Goal: Information Seeking & Learning: Learn about a topic

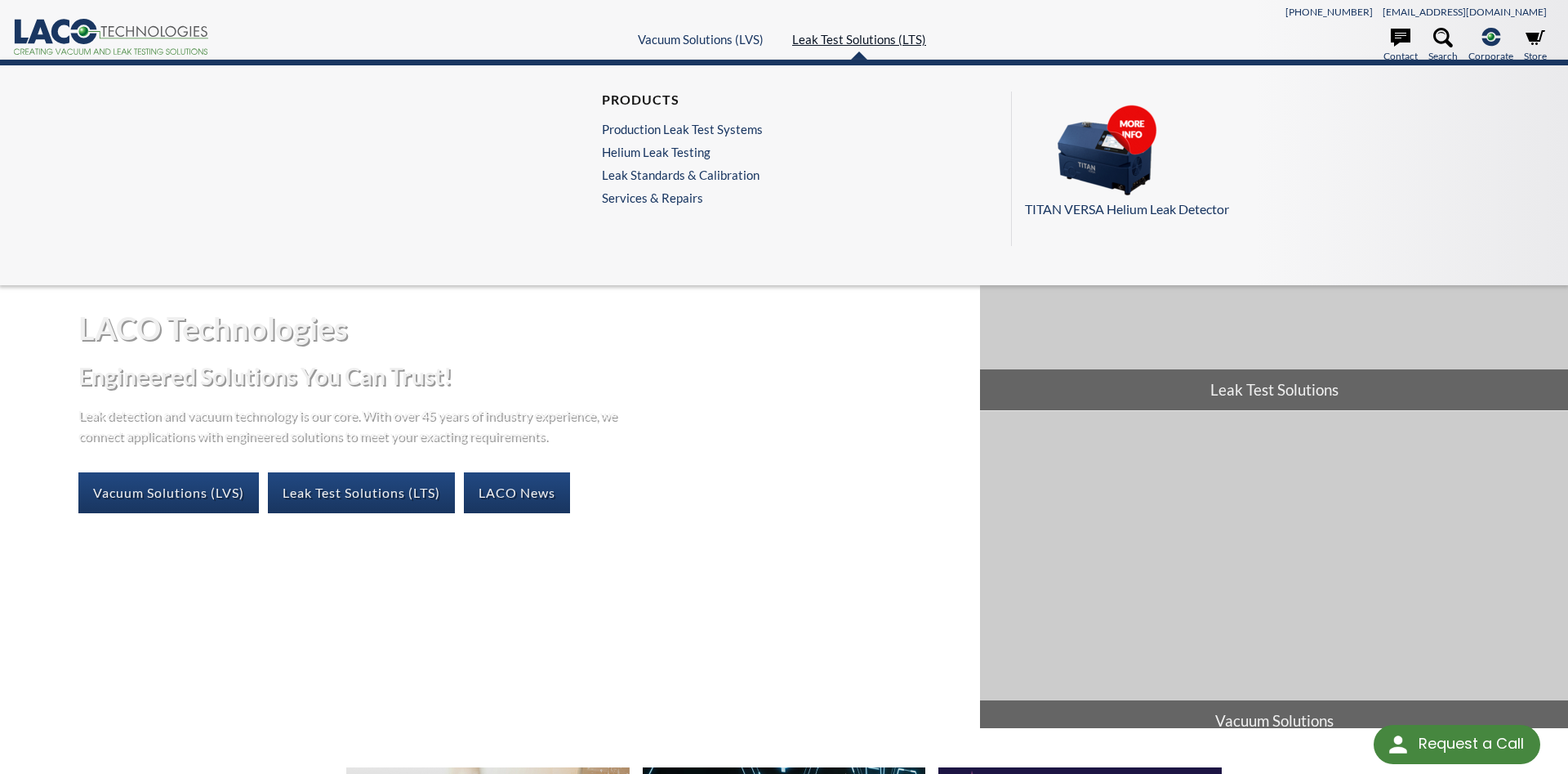
click at [853, 44] on link "Leak Test Solutions (LTS)" at bounding box center [859, 40] width 134 height 15
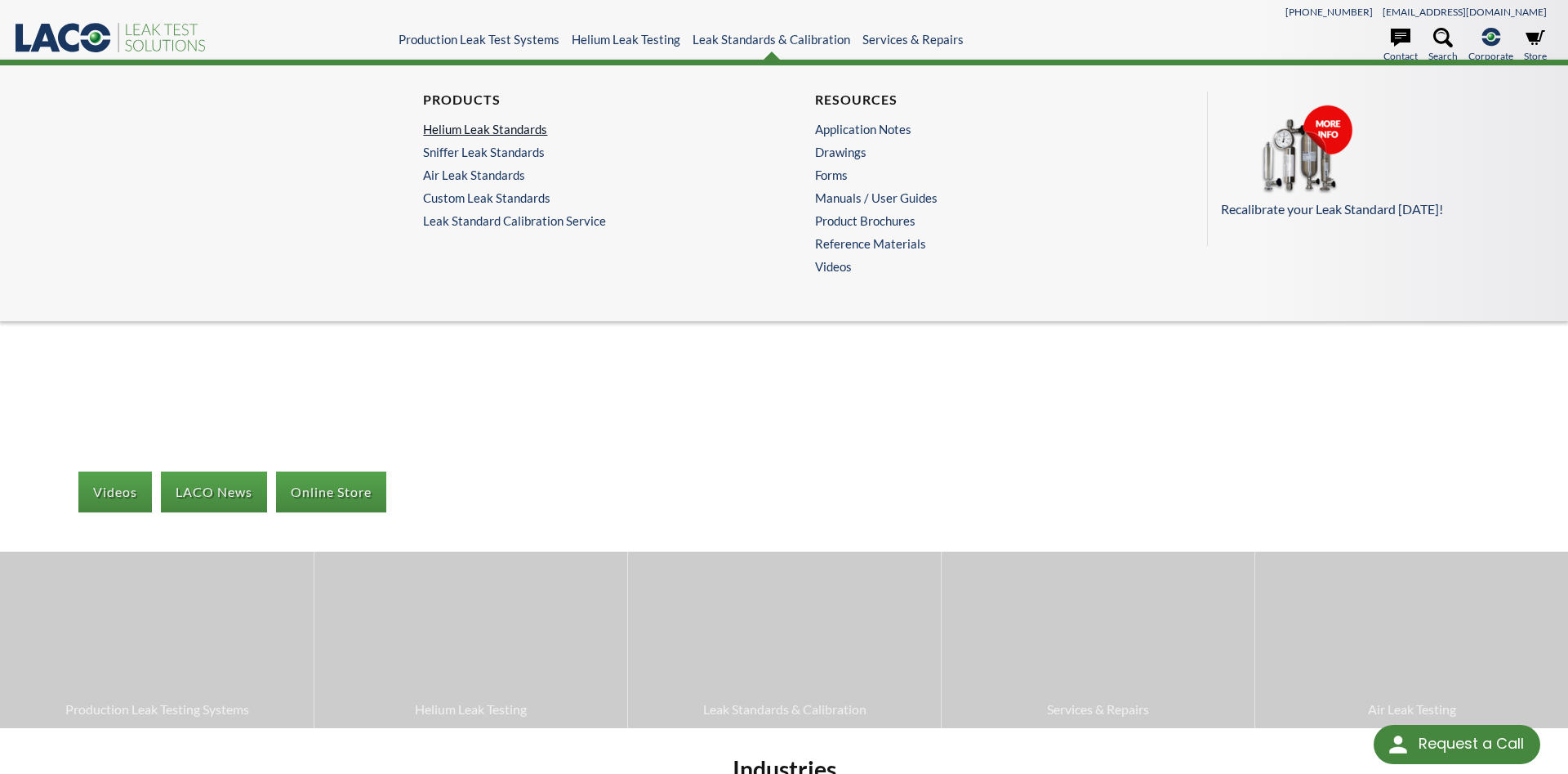
click at [521, 127] on link "Helium Leak Standards" at bounding box center [583, 130] width 321 height 15
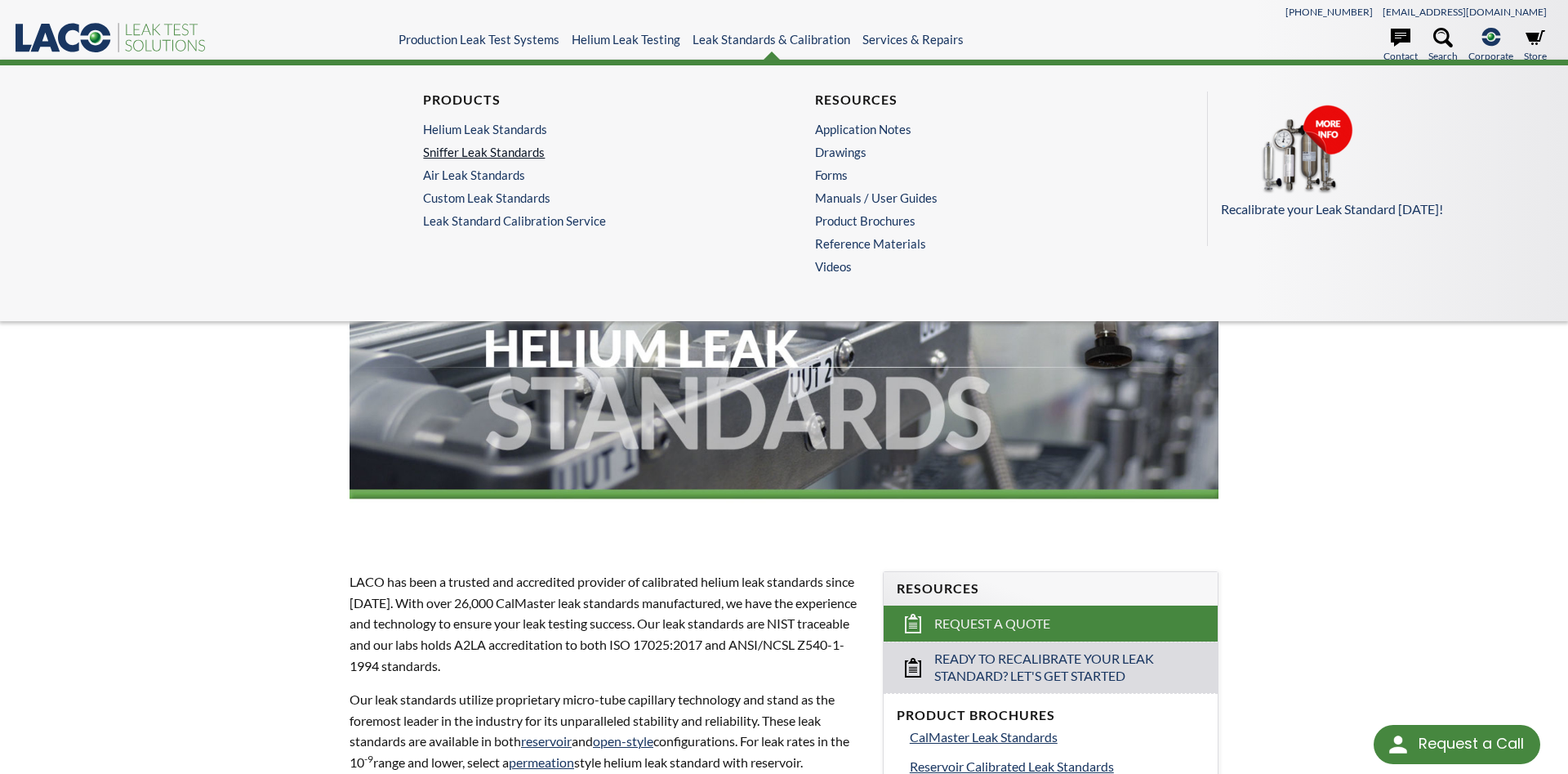
click at [520, 158] on link "Sniffer Leak Standards" at bounding box center [583, 152] width 321 height 15
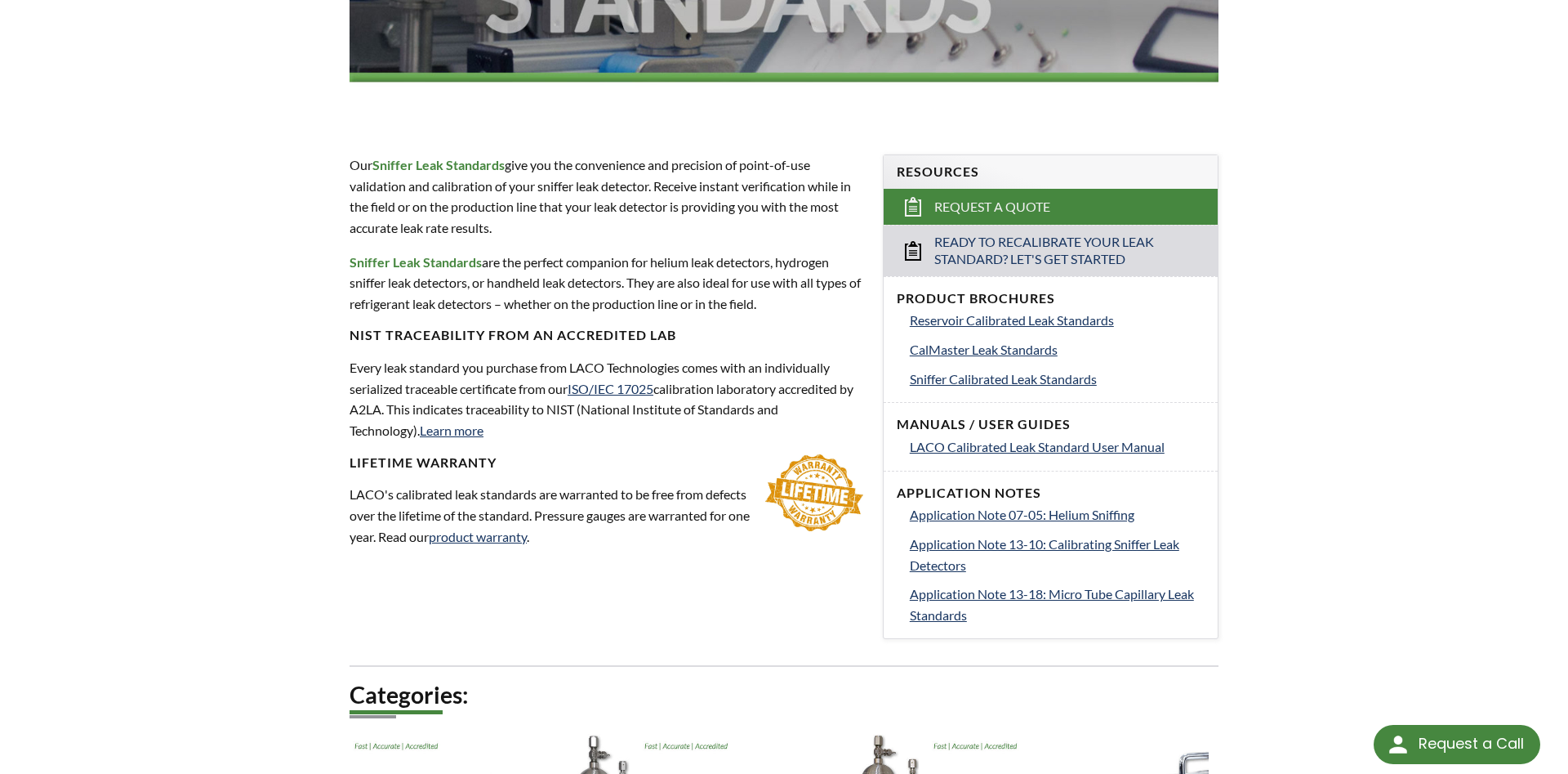
scroll to position [750, 0]
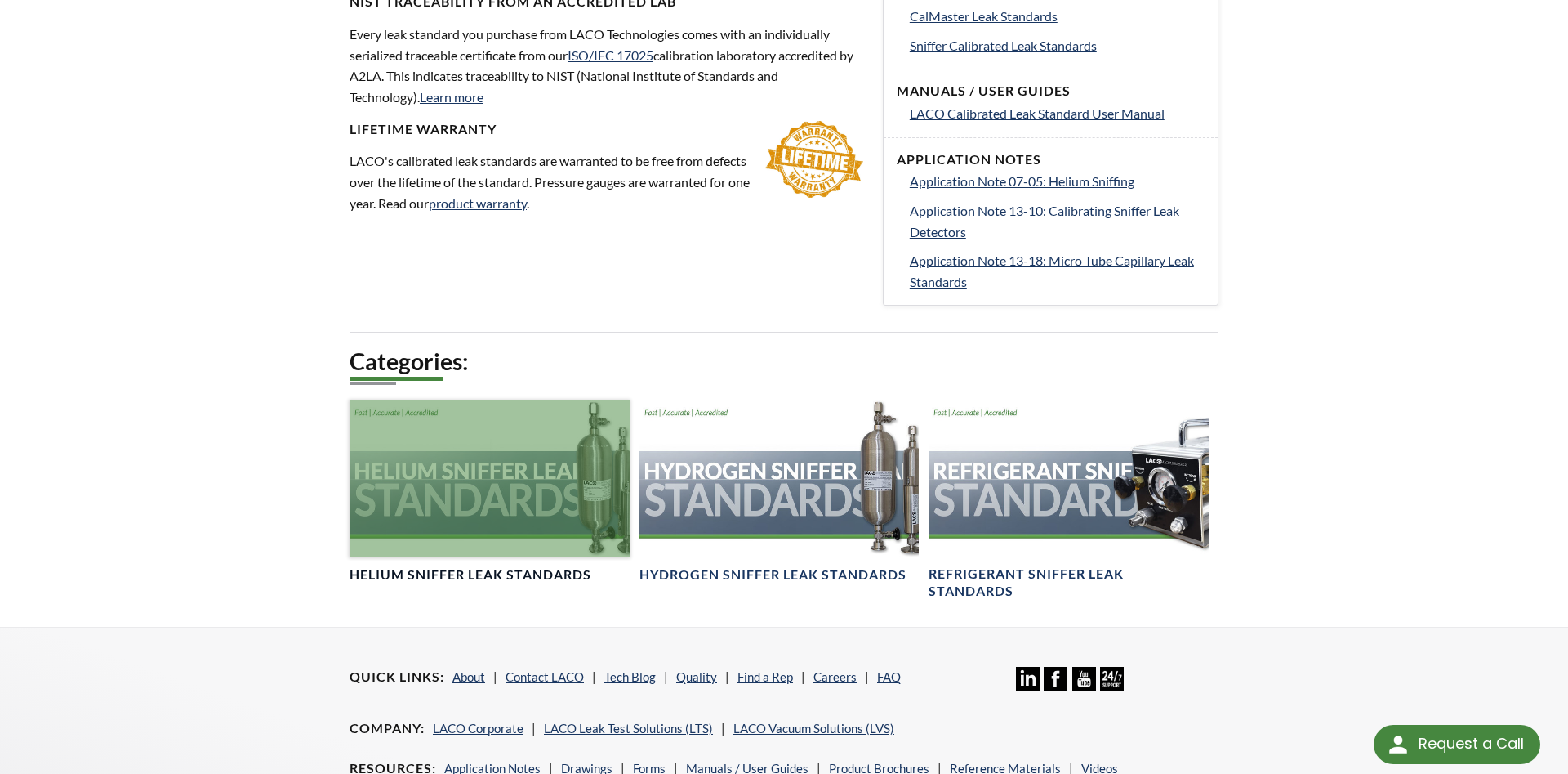
click at [431, 482] on div at bounding box center [490, 479] width 280 height 157
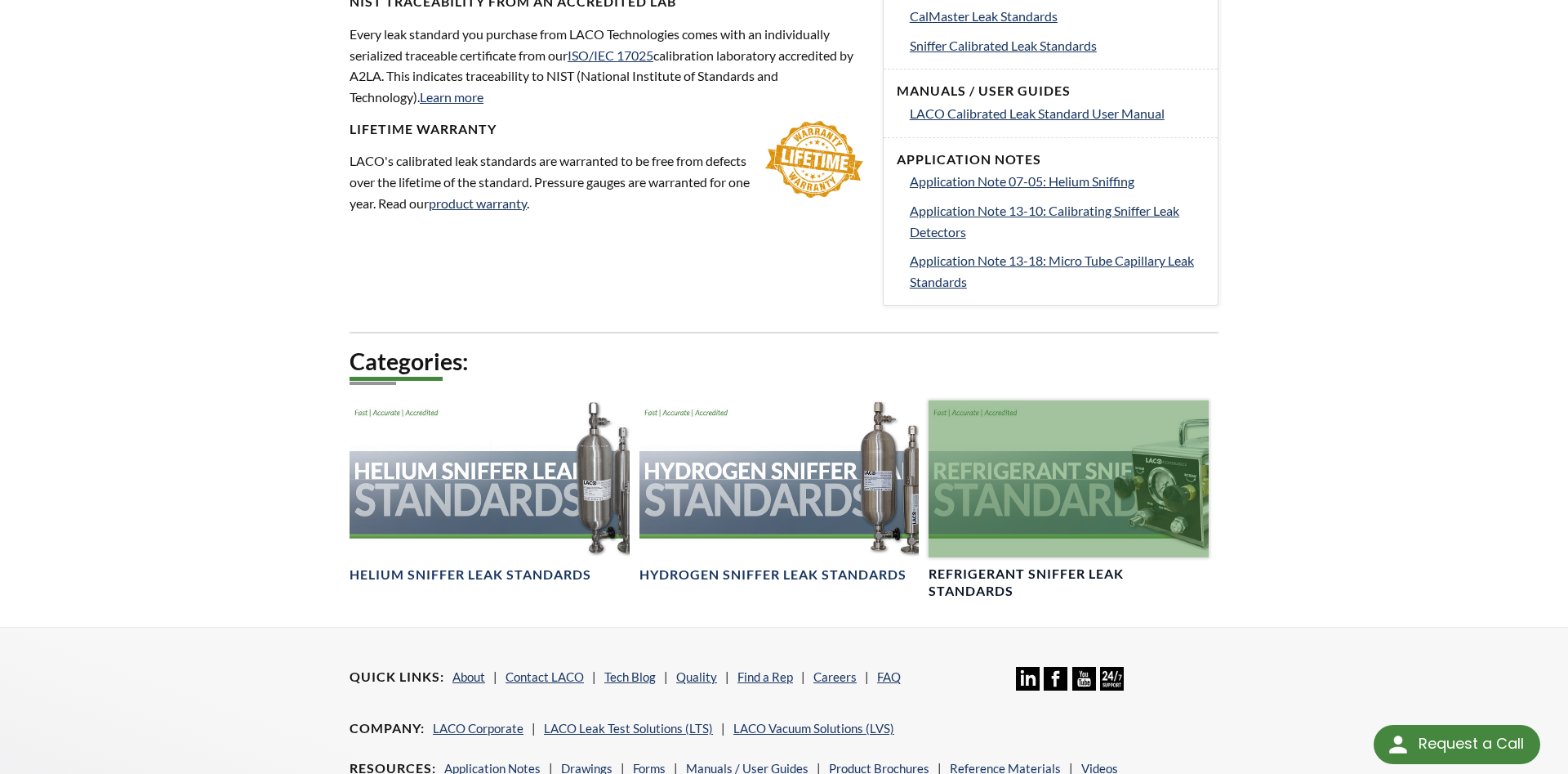
click at [1034, 473] on div at bounding box center [1069, 479] width 280 height 157
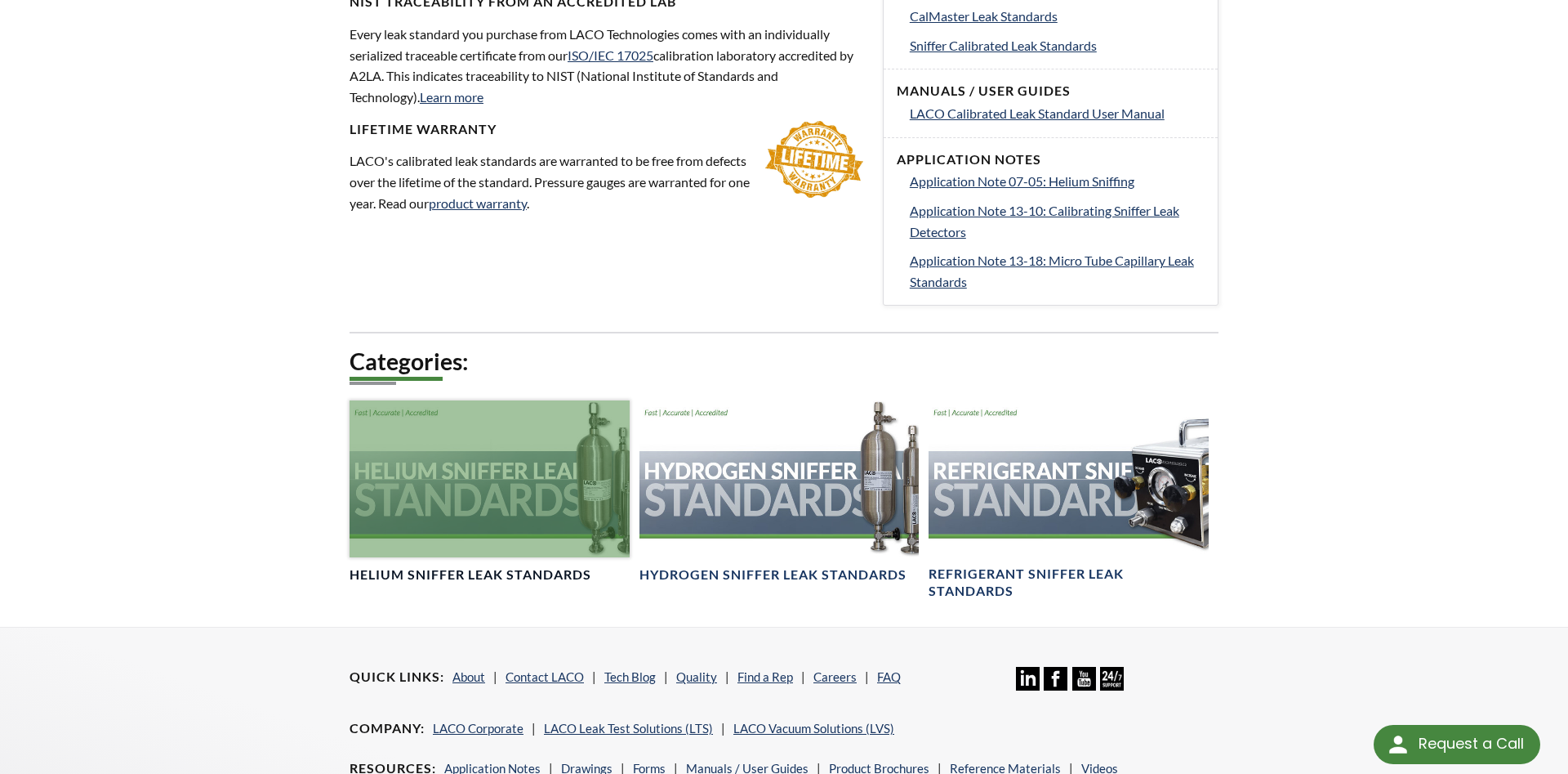
click at [396, 503] on div at bounding box center [490, 479] width 280 height 157
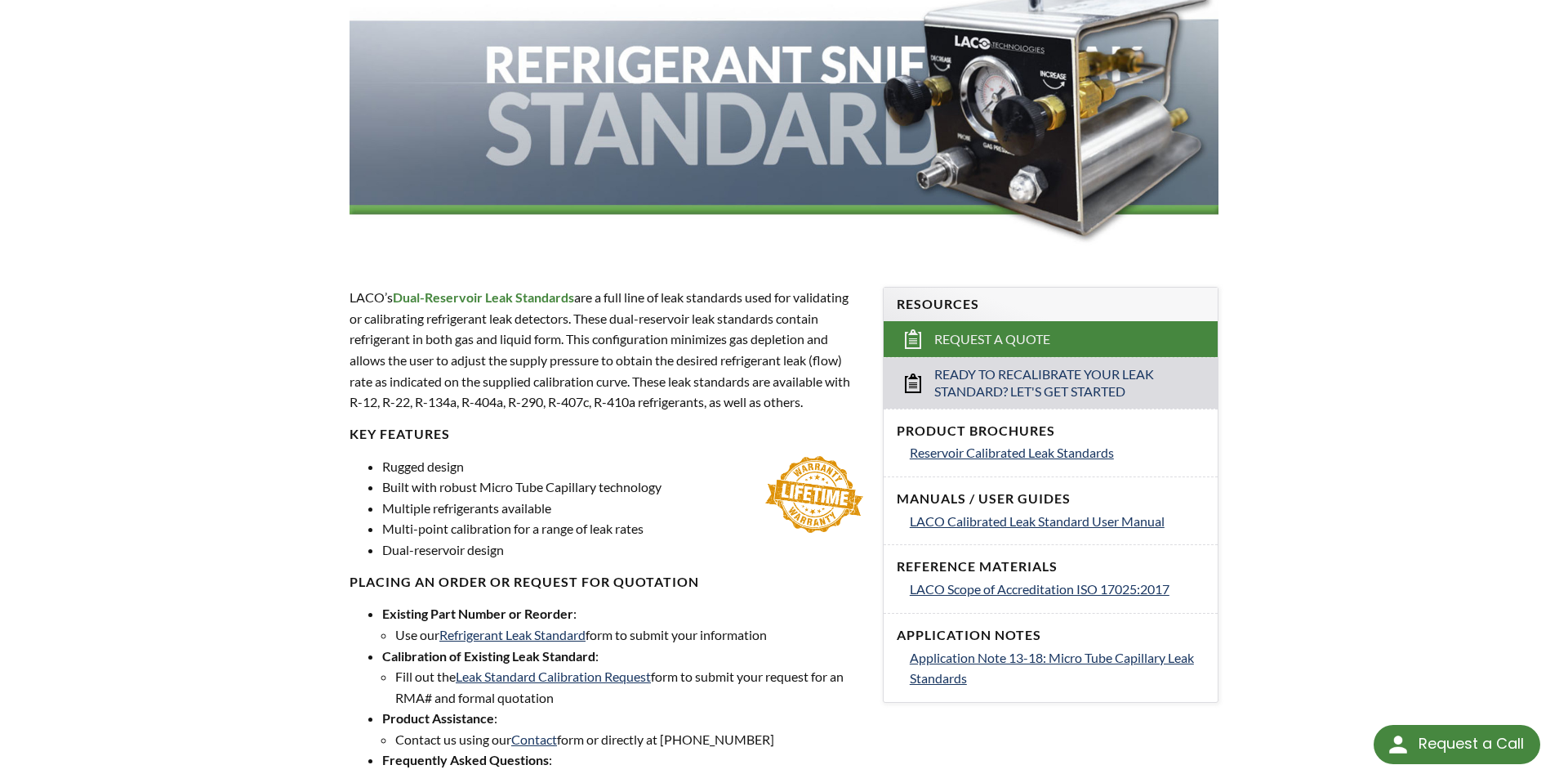
scroll to position [167, 0]
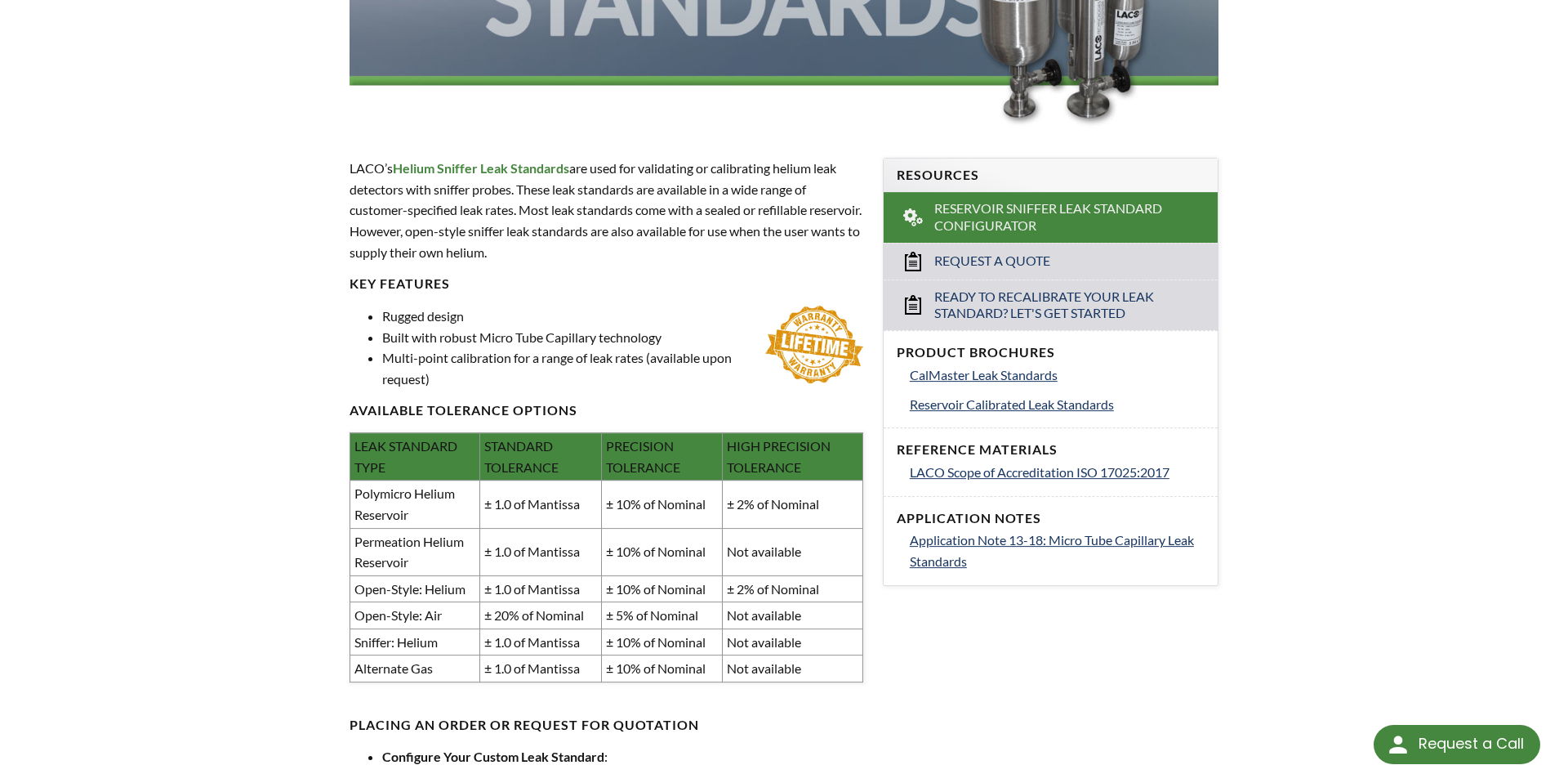
scroll to position [417, 0]
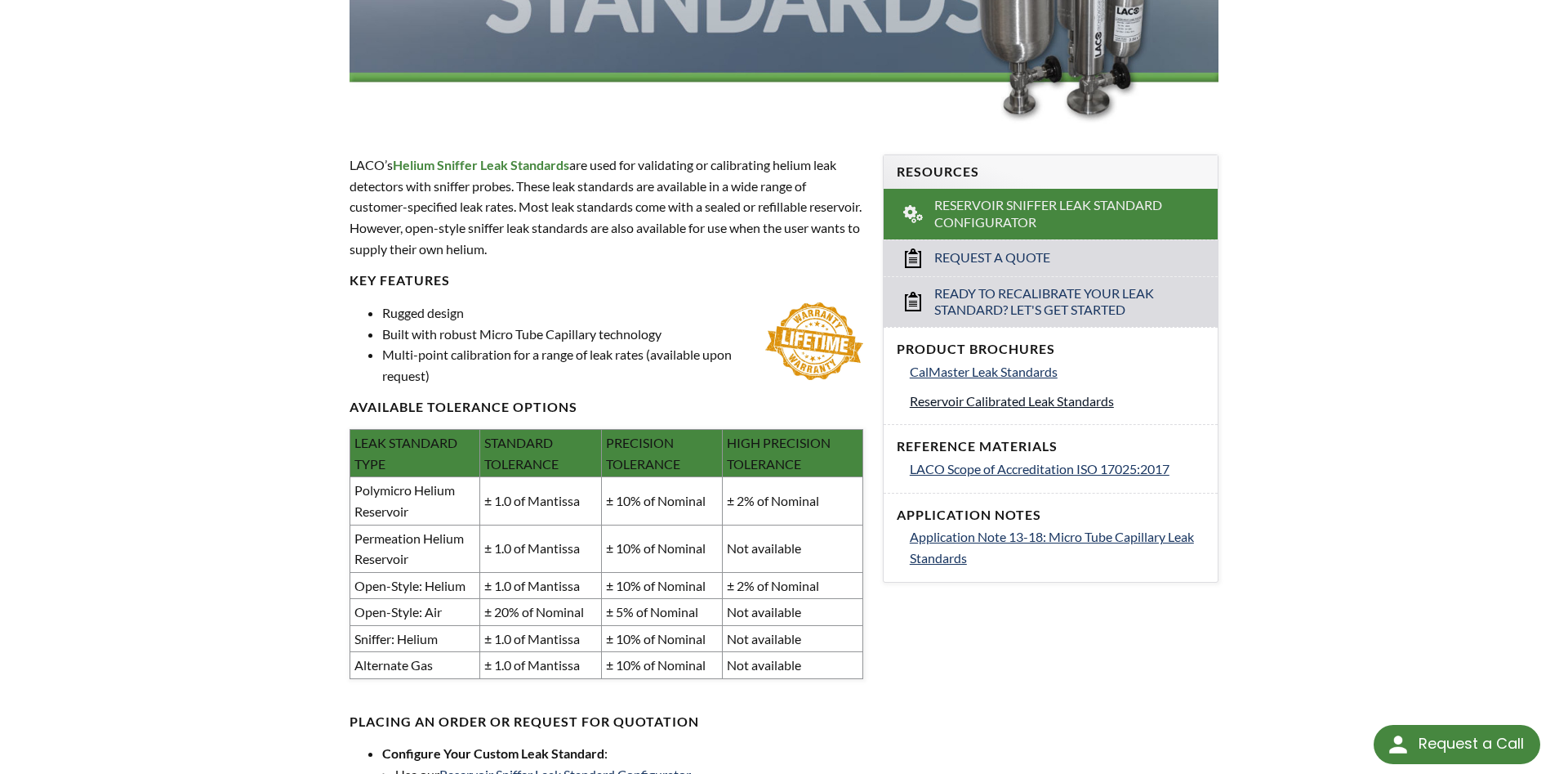
click at [1032, 410] on link "Reservoir Calibrated Leak Standards" at bounding box center [1057, 401] width 294 height 21
